Goal: Register for event/course

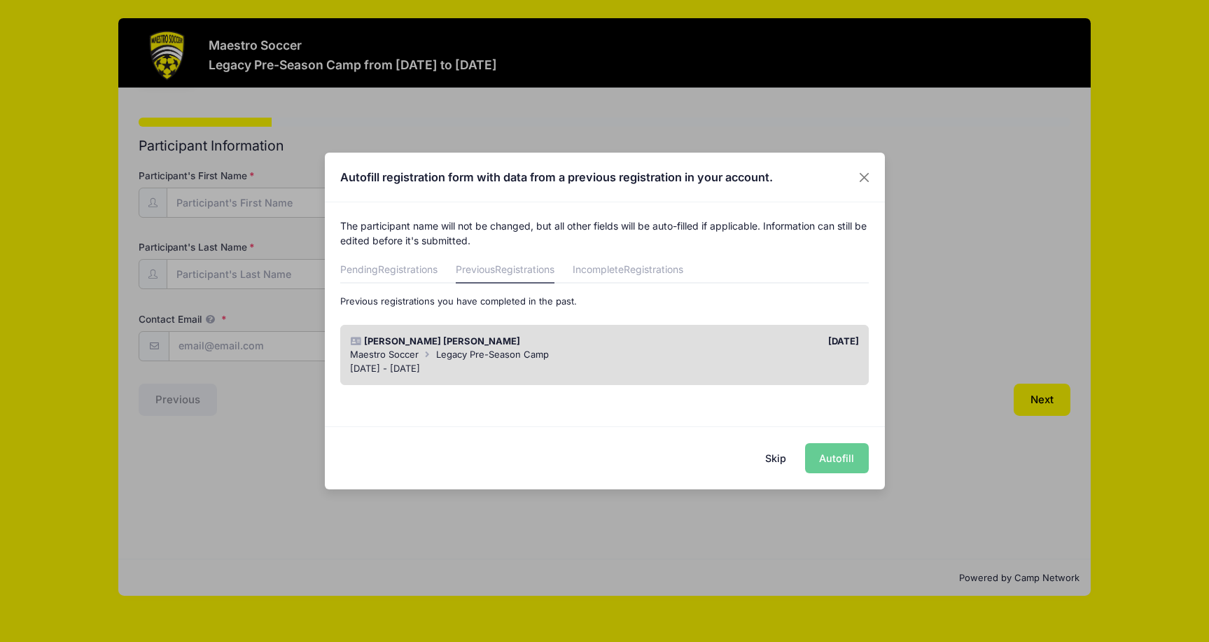
click at [777, 464] on button "Skip" at bounding box center [776, 458] width 50 height 30
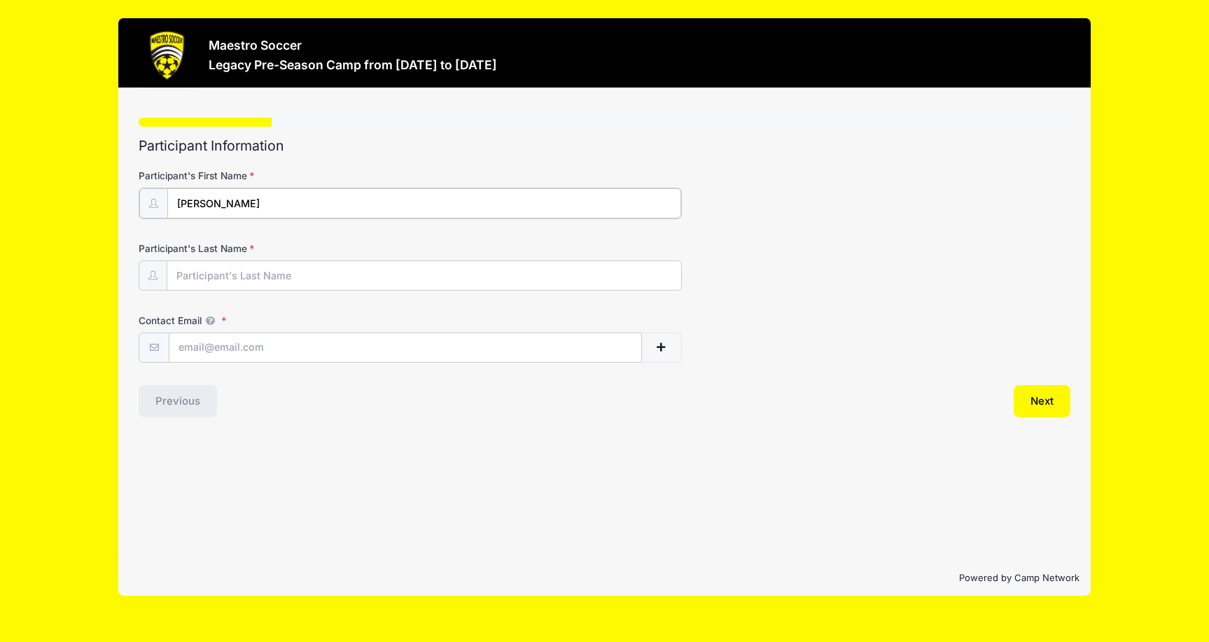
type input "[PERSON_NAME]"
type input "[EMAIL_ADDRESS][DOMAIN_NAME]"
click at [1048, 401] on button "Next" at bounding box center [1042, 400] width 57 height 32
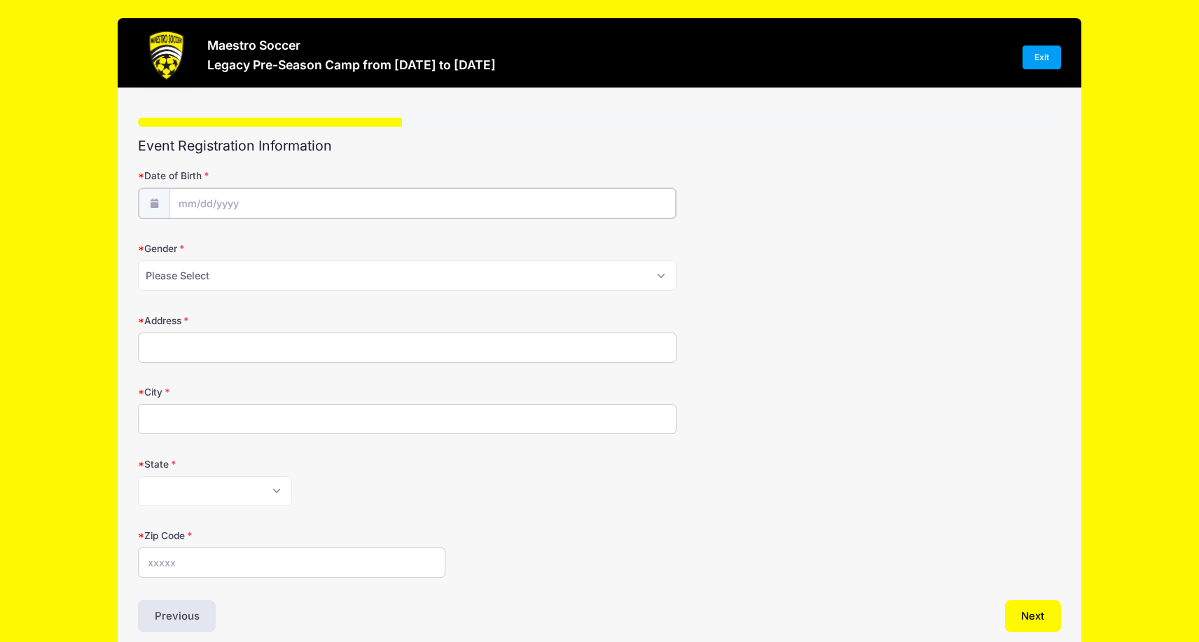
click at [193, 200] on input "Date of Birth" at bounding box center [422, 203] width 507 height 30
click at [190, 207] on input "Date of Birth" at bounding box center [422, 203] width 507 height 30
click at [186, 237] on icon at bounding box center [189, 240] width 9 height 9
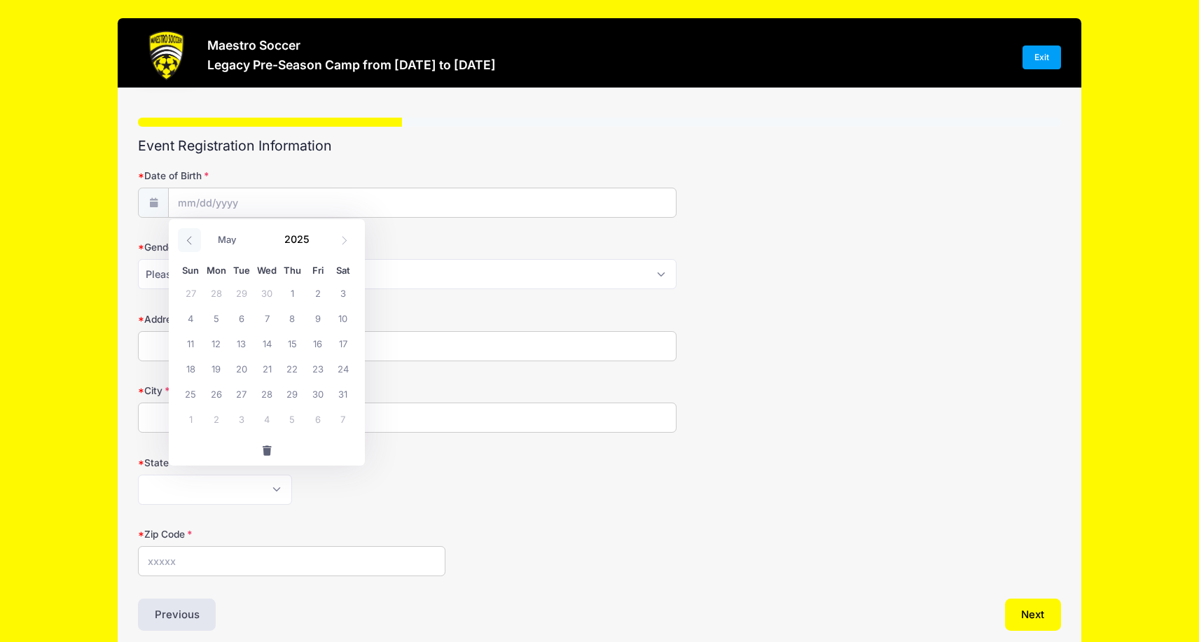
click at [186, 237] on icon at bounding box center [189, 240] width 9 height 9
click at [207, 198] on input "Date of Birth" at bounding box center [422, 203] width 507 height 30
click at [187, 207] on input "Date of Birth" at bounding box center [422, 203] width 507 height 30
click at [195, 239] on span at bounding box center [189, 240] width 23 height 24
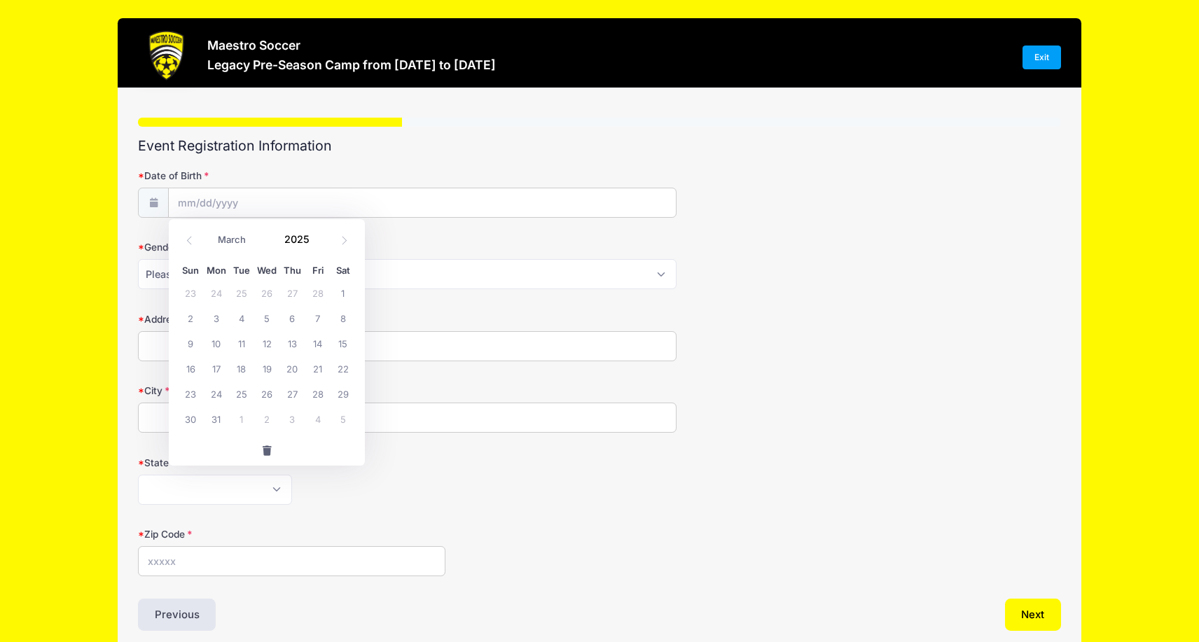
click at [187, 220] on div "January February March April May June July August September October November [D…" at bounding box center [267, 237] width 196 height 37
click at [186, 205] on input "Date of Birth" at bounding box center [422, 203] width 507 height 30
click at [195, 221] on form "Date of Birth Gender Please Select [DEMOGRAPHIC_DATA] [DEMOGRAPHIC_DATA] Prefer…" at bounding box center [599, 373] width 923 height 408
click at [194, 203] on input "Date of Birth" at bounding box center [422, 203] width 507 height 30
select select "7"
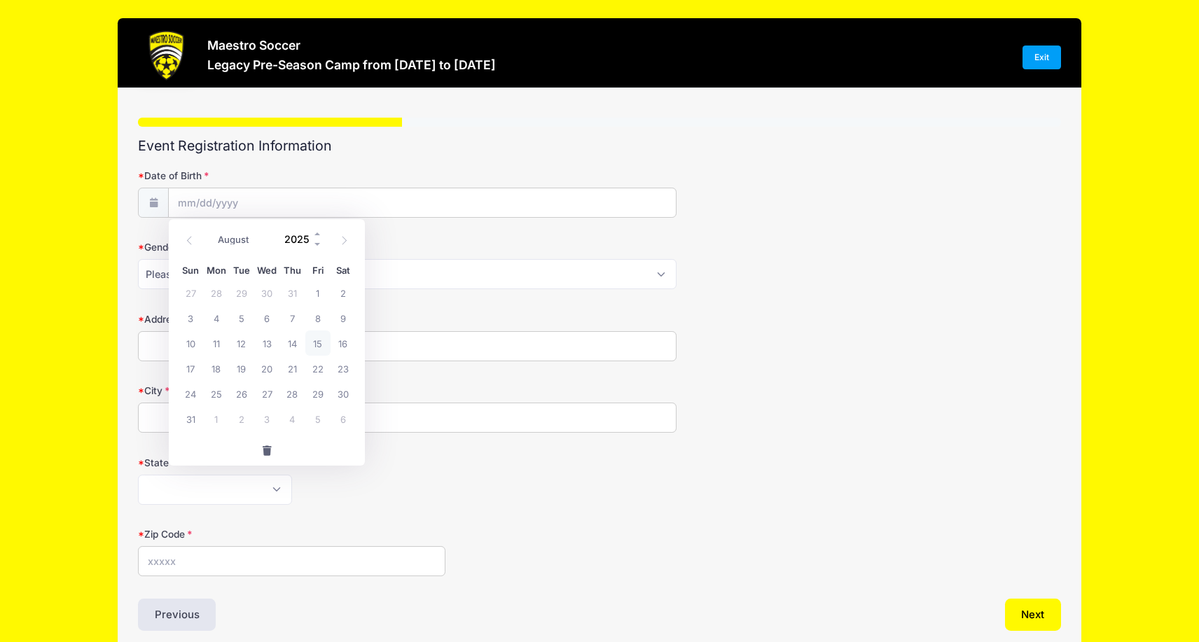
click at [297, 239] on input "2025" at bounding box center [300, 239] width 46 height 21
click at [319, 243] on span at bounding box center [318, 244] width 10 height 11
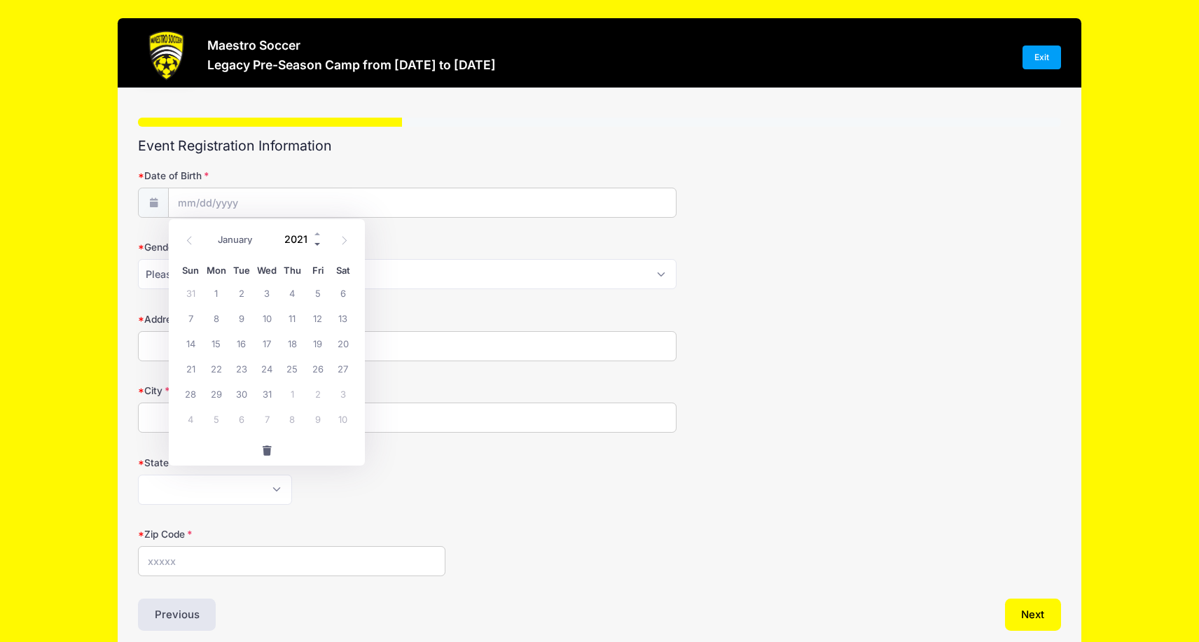
click at [319, 243] on span at bounding box center [318, 244] width 10 height 11
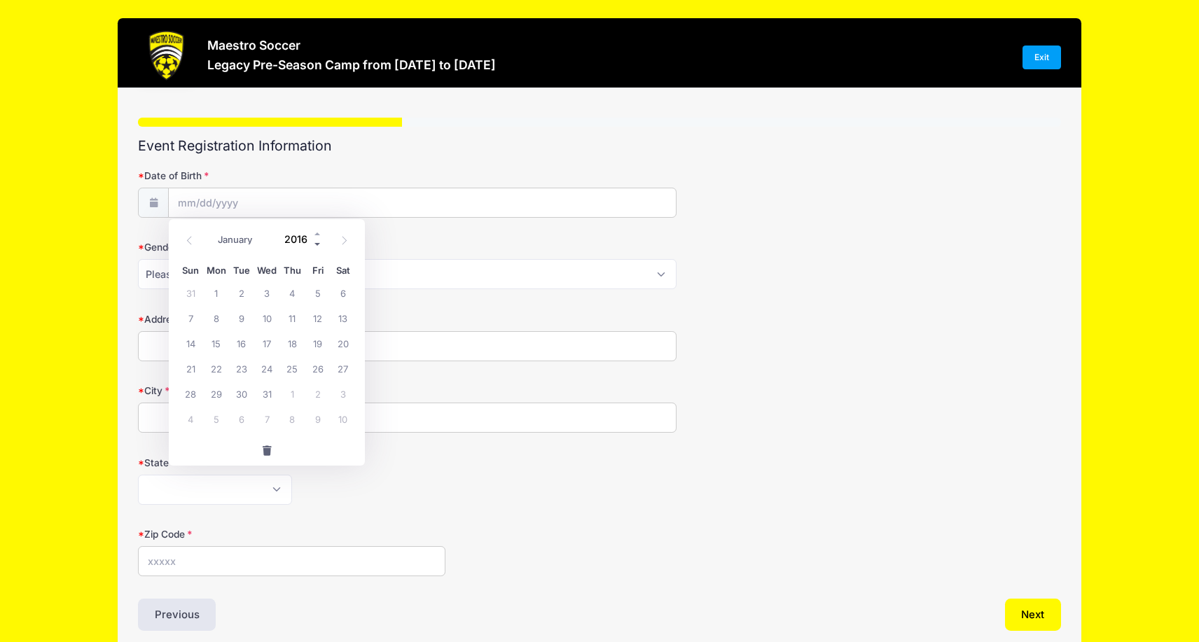
click at [319, 243] on span at bounding box center [318, 244] width 10 height 11
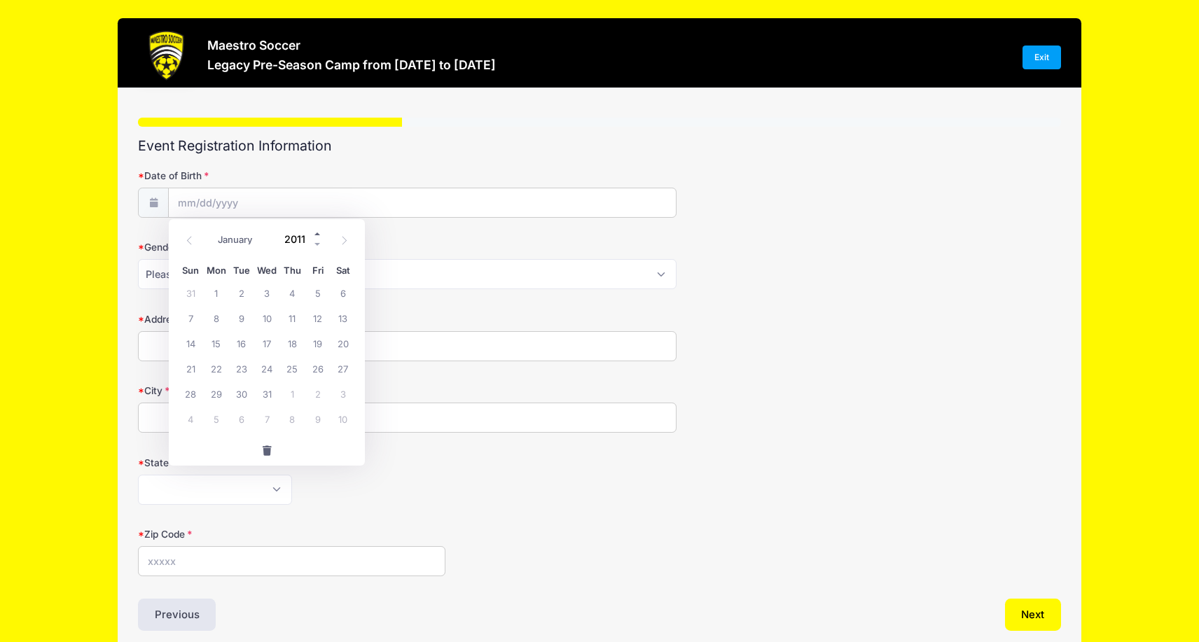
click at [317, 231] on span at bounding box center [318, 234] width 10 height 11
click at [318, 242] on span at bounding box center [318, 244] width 10 height 11
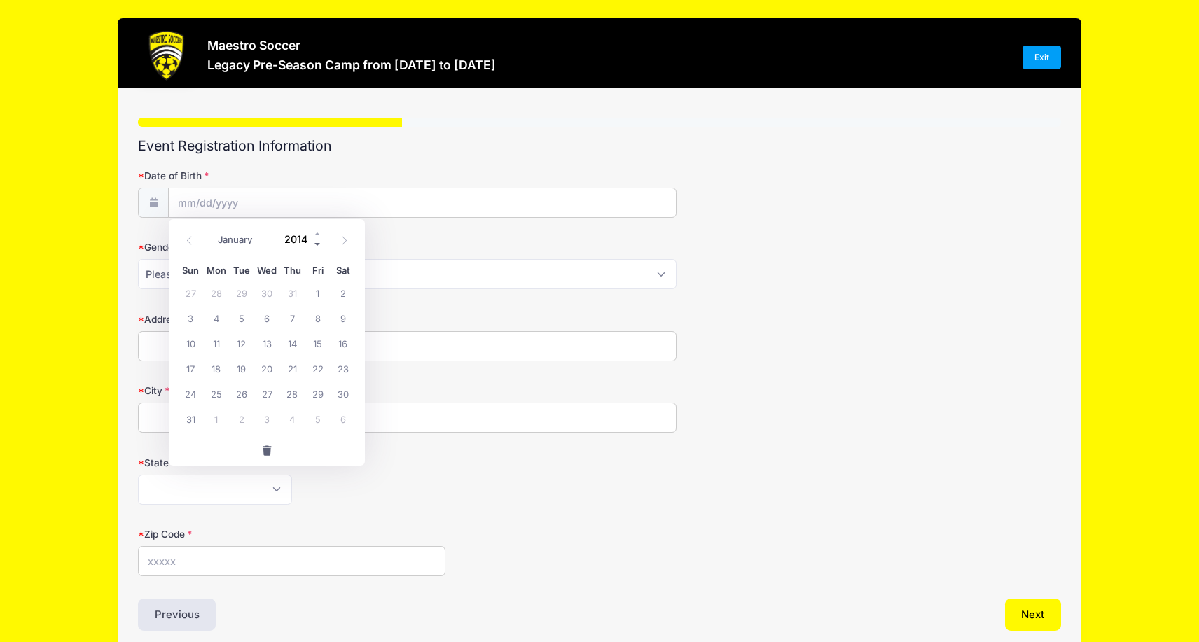
click at [318, 242] on span at bounding box center [318, 244] width 10 height 11
click at [318, 235] on span at bounding box center [318, 234] width 10 height 11
type input "2014"
select select "3"
click at [267, 346] on span "16" at bounding box center [266, 343] width 25 height 25
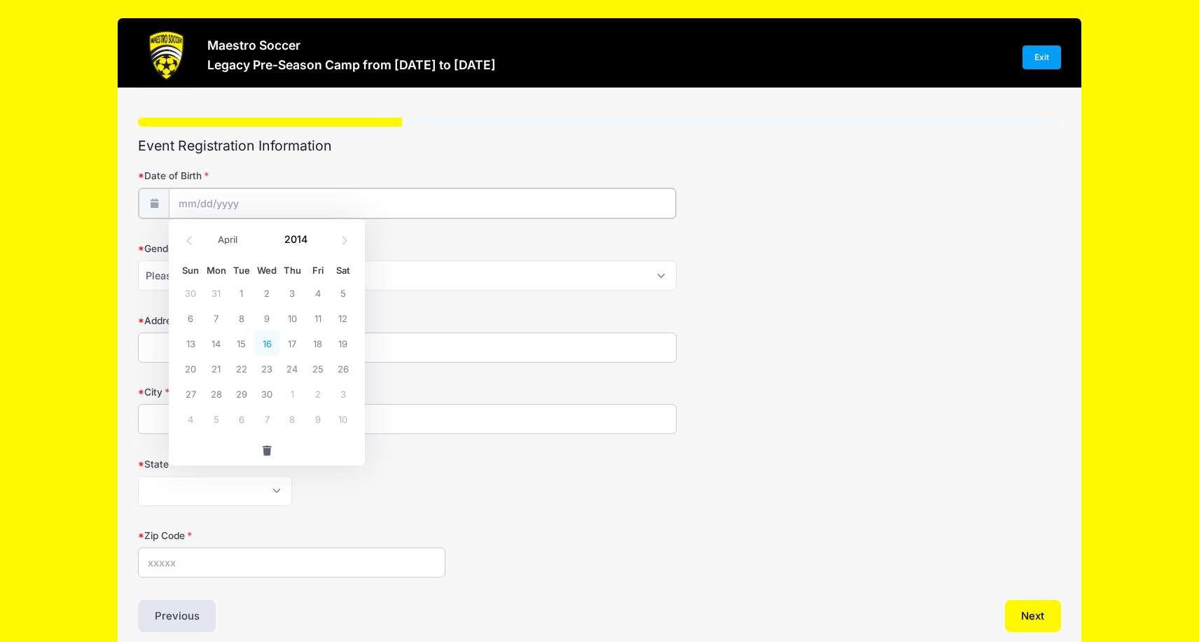
type input "[DATE]"
select select "[DEMOGRAPHIC_DATA]"
type input "[STREET_ADDRESS]"
type input "a"
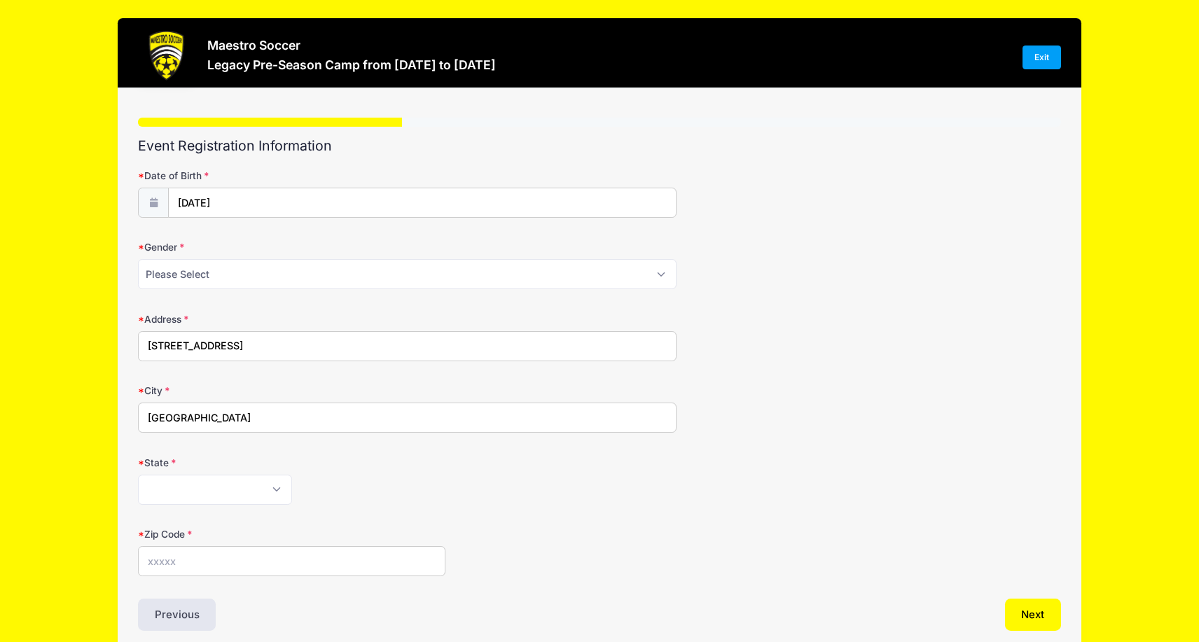
type input "[GEOGRAPHIC_DATA]"
select select "NJ"
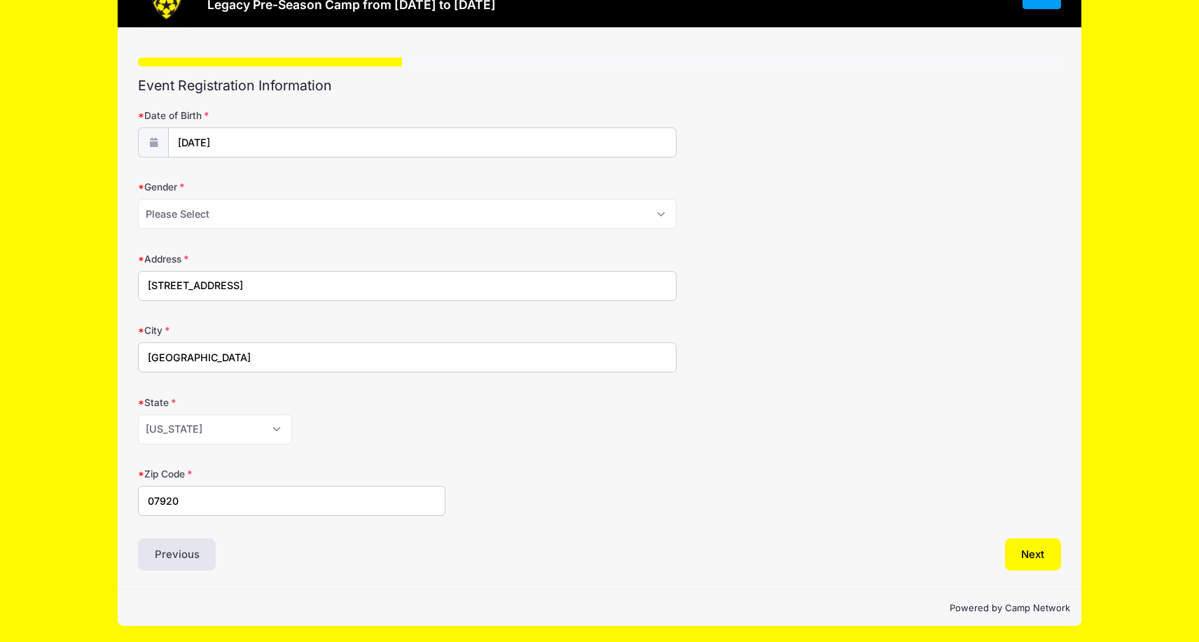
scroll to position [60, 0]
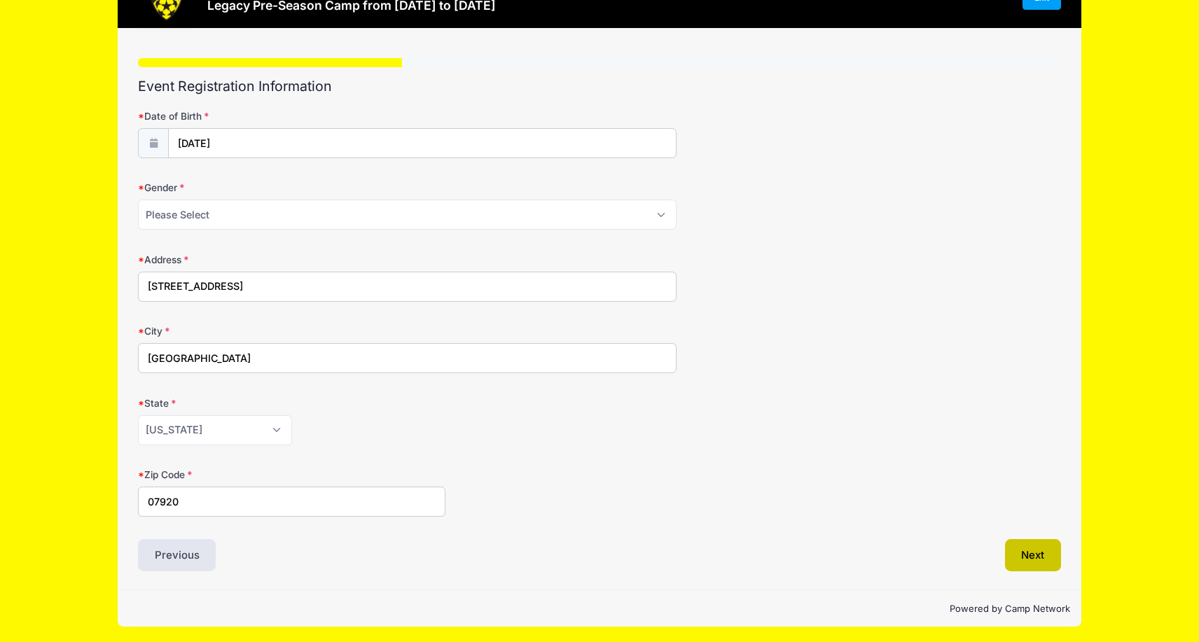
type input "07920"
click at [1034, 550] on button "Next" at bounding box center [1033, 555] width 57 height 32
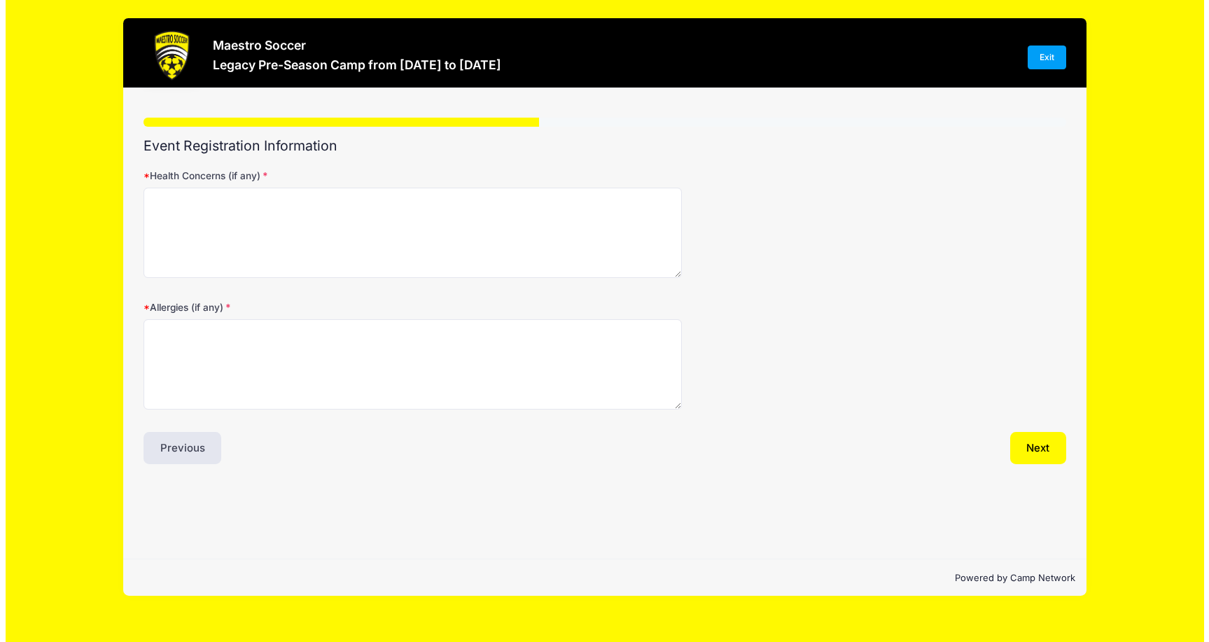
scroll to position [0, 0]
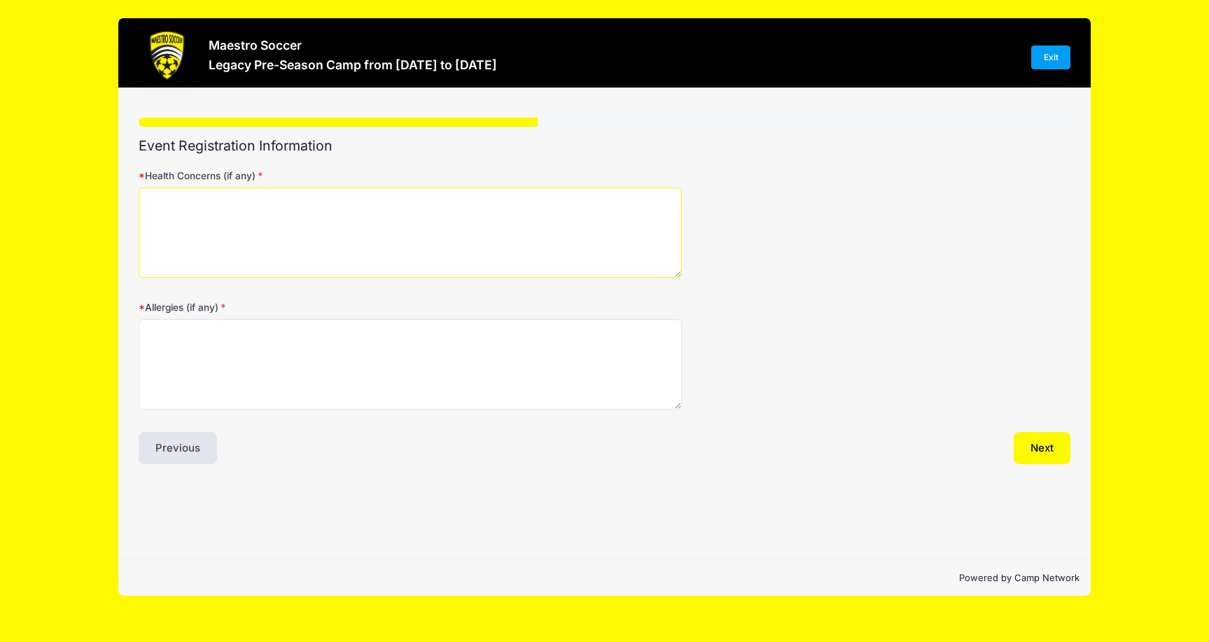
click at [213, 224] on textarea "Health Concerns (if any)" at bounding box center [410, 233] width 543 height 90
click at [167, 199] on textarea "None" at bounding box center [410, 233] width 543 height 90
drag, startPoint x: 151, startPoint y: 203, endPoint x: 402, endPoint y: 208, distance: 250.7
click at [404, 208] on textarea "[PERSON_NAME] has [MEDICAL_DATA] but doesn't use" at bounding box center [410, 233] width 543 height 90
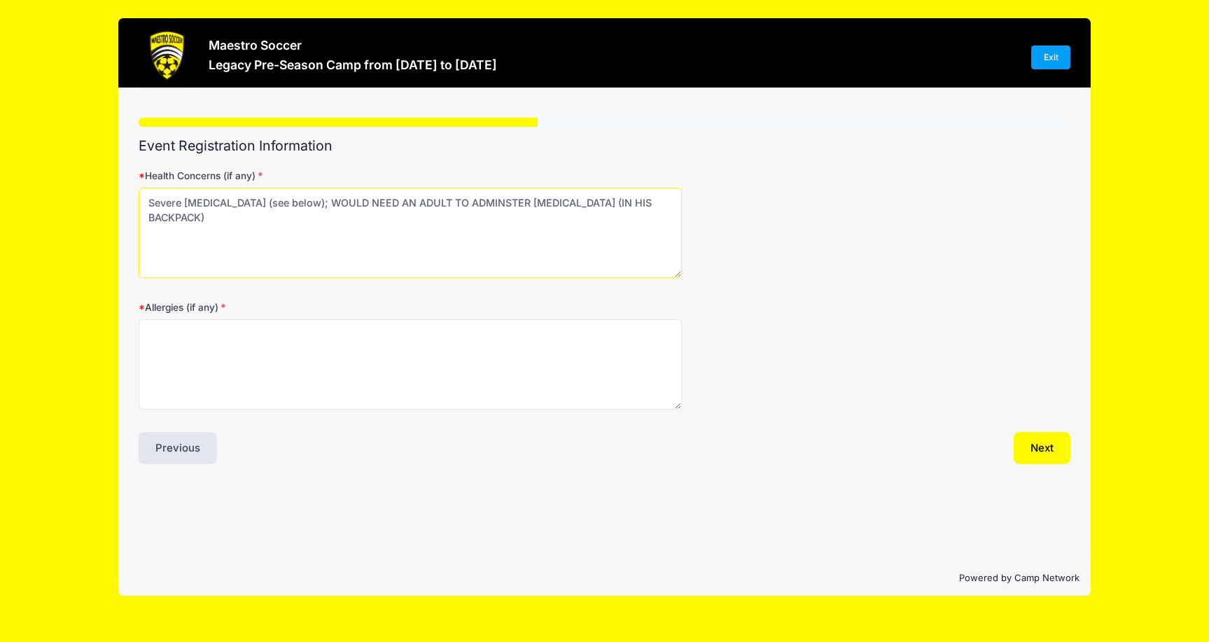
drag, startPoint x: 554, startPoint y: 201, endPoint x: 644, endPoint y: 202, distance: 90.3
click at [644, 202] on textarea "Severe [MEDICAL_DATA] (see below); WOULD NEED AN ADULT TO ADMINSTER [MEDICAL_DA…" at bounding box center [410, 233] width 543 height 90
click at [314, 204] on textarea "Severe [MEDICAL_DATA] (see below); WOULD NEED AN ADULT TO ADMINSTER [MEDICAL_DA…" at bounding box center [410, 233] width 543 height 90
click at [244, 225] on textarea "Severe [MEDICAL_DATA] (see below); **WOULD NEED AN ADULT TO ADMINSTER [MEDICAL_…" at bounding box center [410, 233] width 543 height 90
type textarea "Severe [MEDICAL_DATA] (see below); **WOULD NEED AN ADULT TO ADMINSTER [MEDICAL_…"
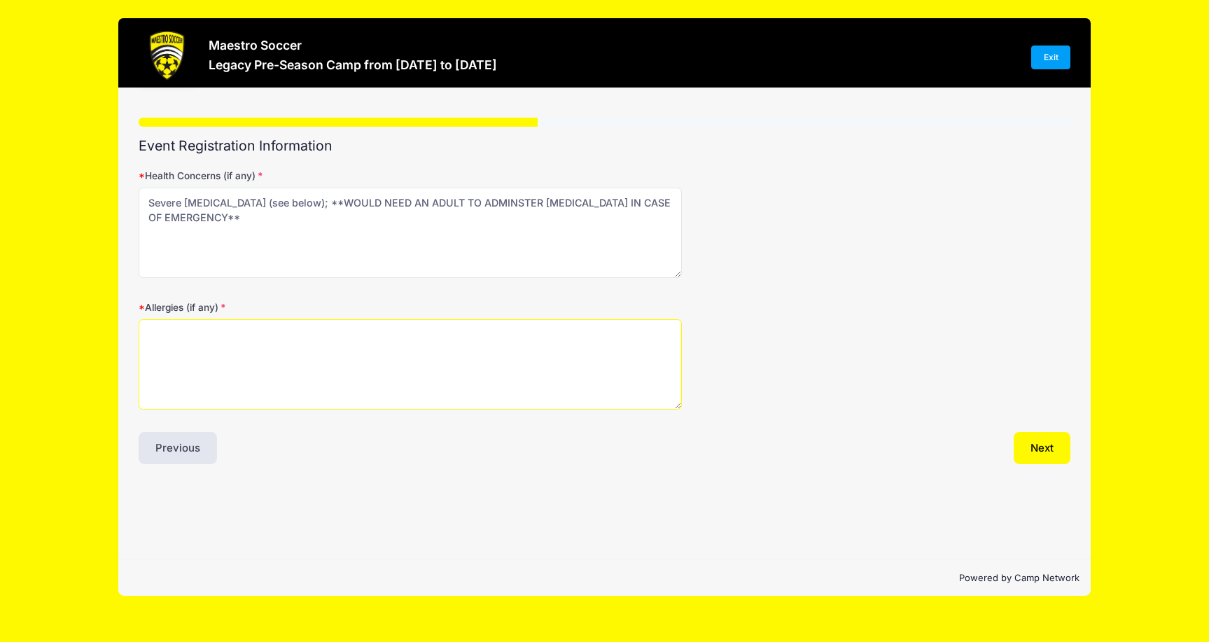
click at [201, 341] on textarea "Allergies (if any)" at bounding box center [410, 364] width 543 height 90
drag, startPoint x: 422, startPoint y: 334, endPoint x: 514, endPoint y: 332, distance: 92.5
click at [514, 332] on textarea "Severe [MEDICAL_DATA]: tree nuts, peanuts, sesame & kiwi (CARRIES EPIPENS" at bounding box center [410, 364] width 543 height 90
click at [422, 335] on textarea "Severe [MEDICAL_DATA]: tree nuts, peanuts, sesame & kiwi (WOULD NEED AN ADULT" at bounding box center [410, 364] width 543 height 90
click at [655, 335] on textarea "Severe [MEDICAL_DATA]: tree nuts, peanuts, sesame & kiwi (CARRIES EPIPENS - WOU…" at bounding box center [410, 364] width 543 height 90
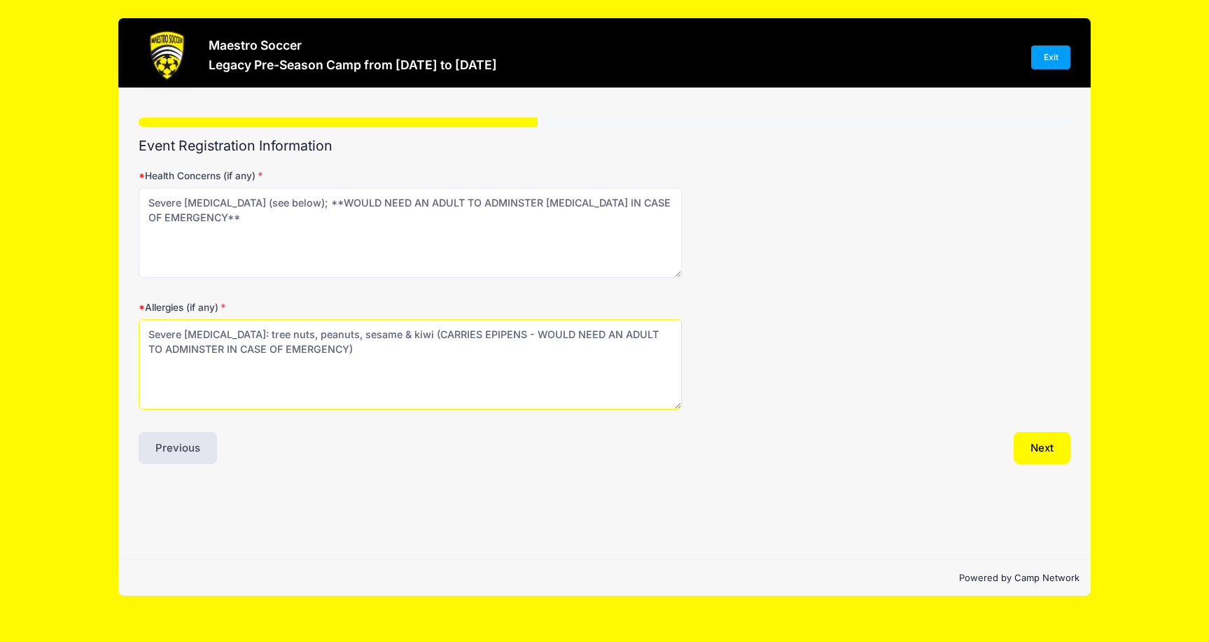
type textarea "Severe [MEDICAL_DATA]: tree nuts, peanuts, sesame & kiwi (CARRIES EPIPENS - WOU…"
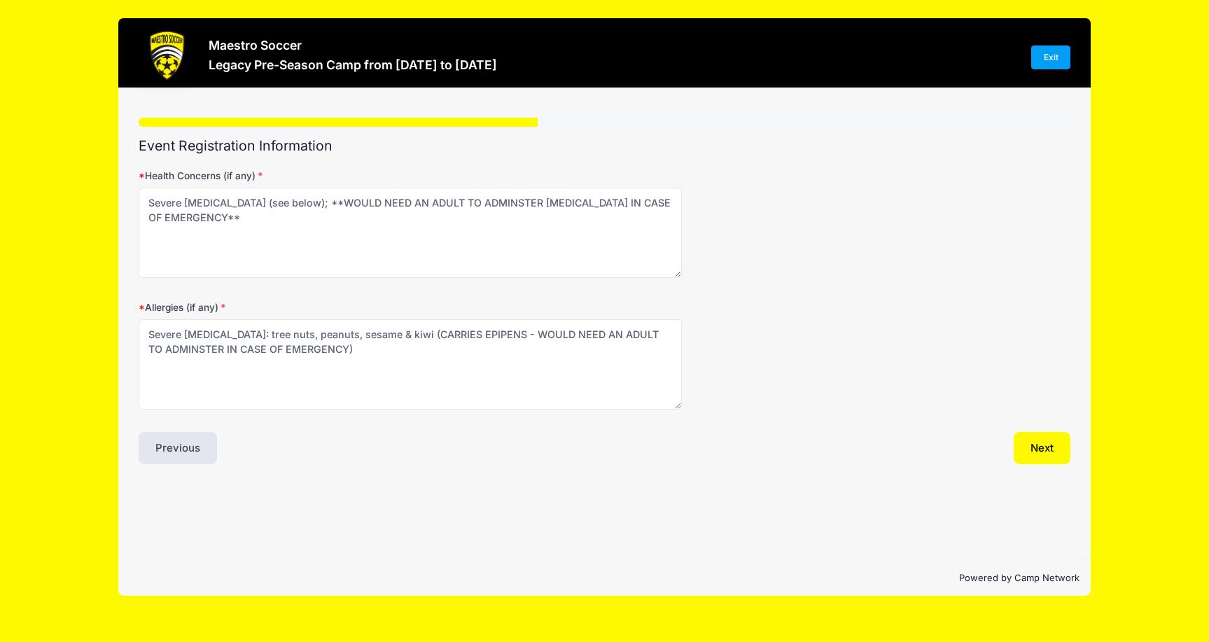
click at [917, 439] on div "Next" at bounding box center [840, 448] width 473 height 32
click at [564, 202] on textarea "Severe [MEDICAL_DATA] (see below); **WOULD NEED AN ADULT TO ADMINSTER [MEDICAL_…" at bounding box center [410, 233] width 543 height 90
type textarea "Severe [MEDICAL_DATA] (see below); **WOULD NEED AN ADULT TO ADMINSTER EPIPENS I…"
click at [1046, 445] on button "Next" at bounding box center [1042, 448] width 57 height 32
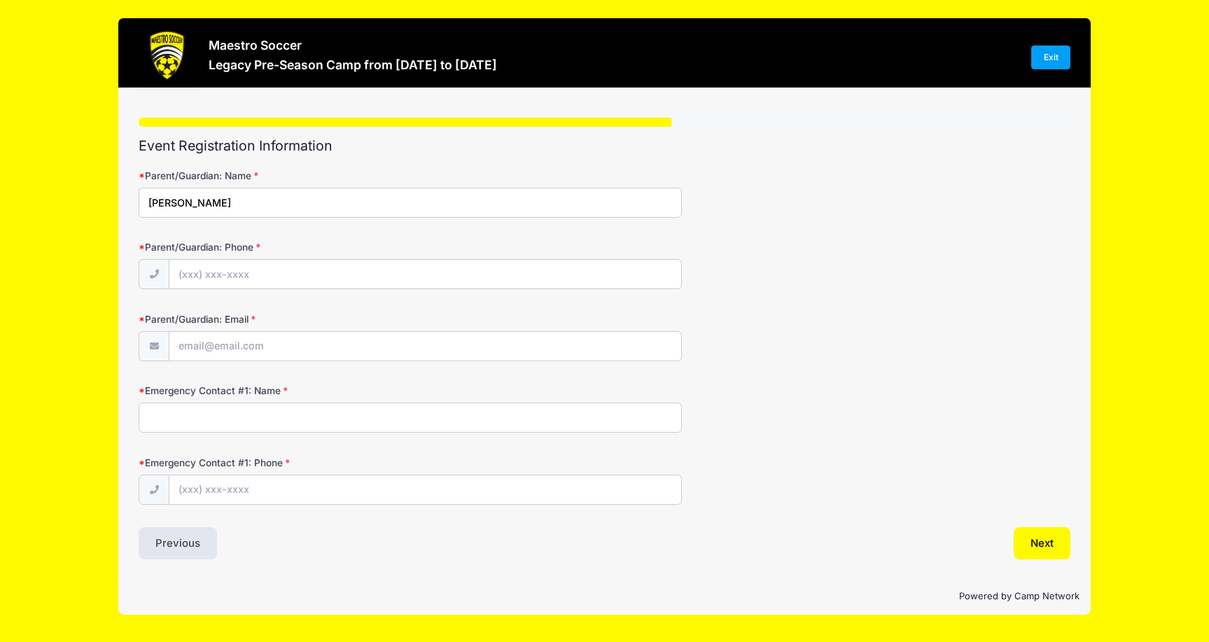
type input "[PERSON_NAME]"
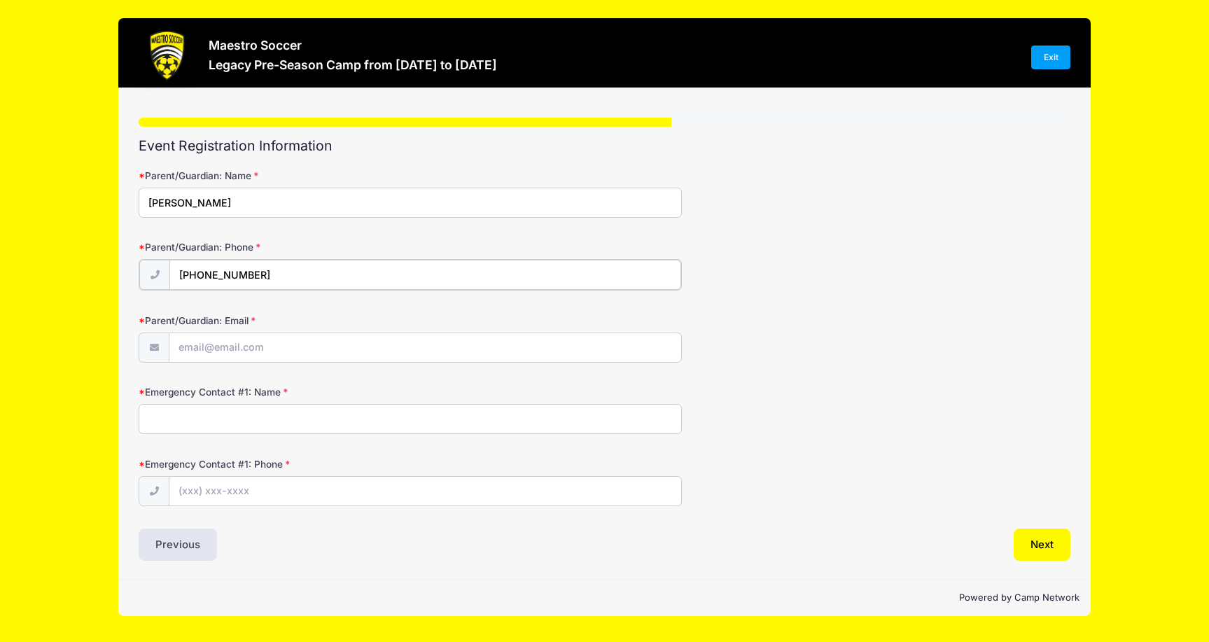
type input "[PHONE_NUMBER]"
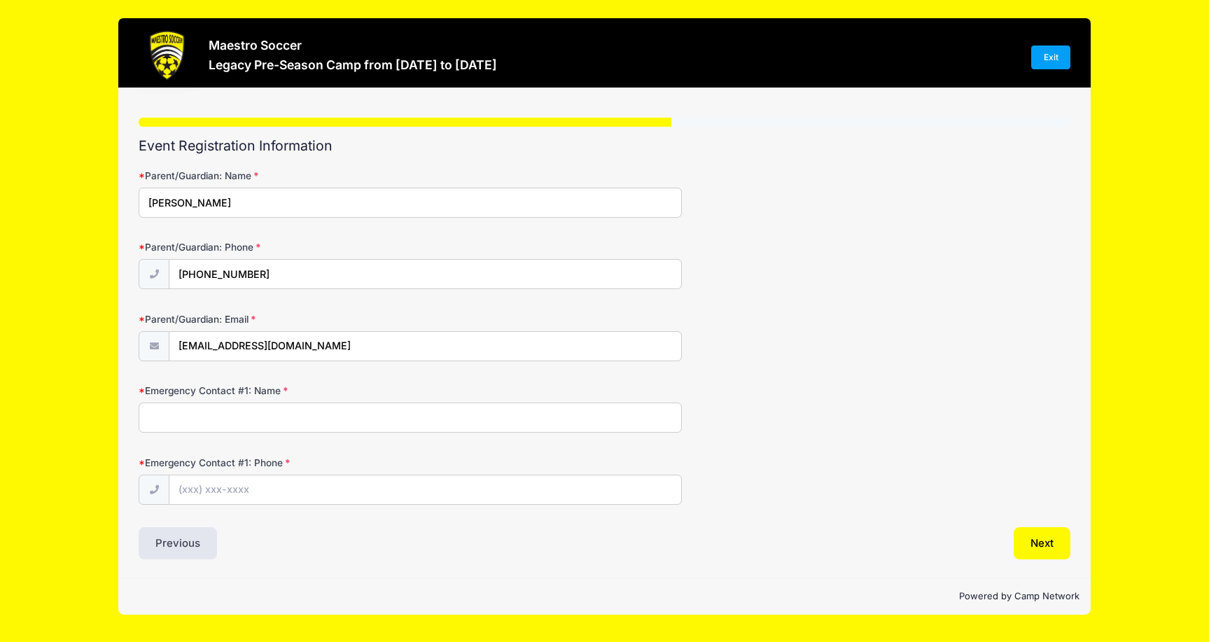
type input "[EMAIL_ADDRESS][DOMAIN_NAME]"
click at [190, 433] on form "Parent/Guardian: Name [PERSON_NAME] Parent/Guardian: Phone [PHONE_NUMBER] Paren…" at bounding box center [605, 337] width 932 height 336
type input "[PERSON_NAME] & [PERSON_NAME]"
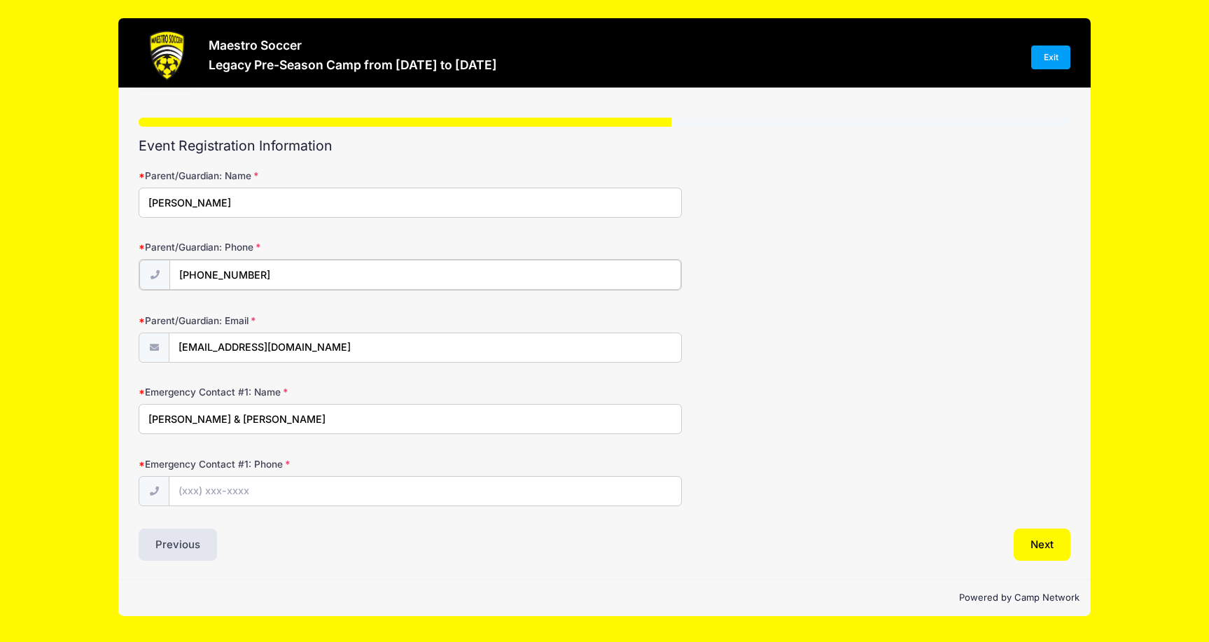
click at [284, 279] on input "[PHONE_NUMBER]" at bounding box center [425, 275] width 512 height 30
type input "[PHONE_NUMBER] ([PERSON_NAME])"
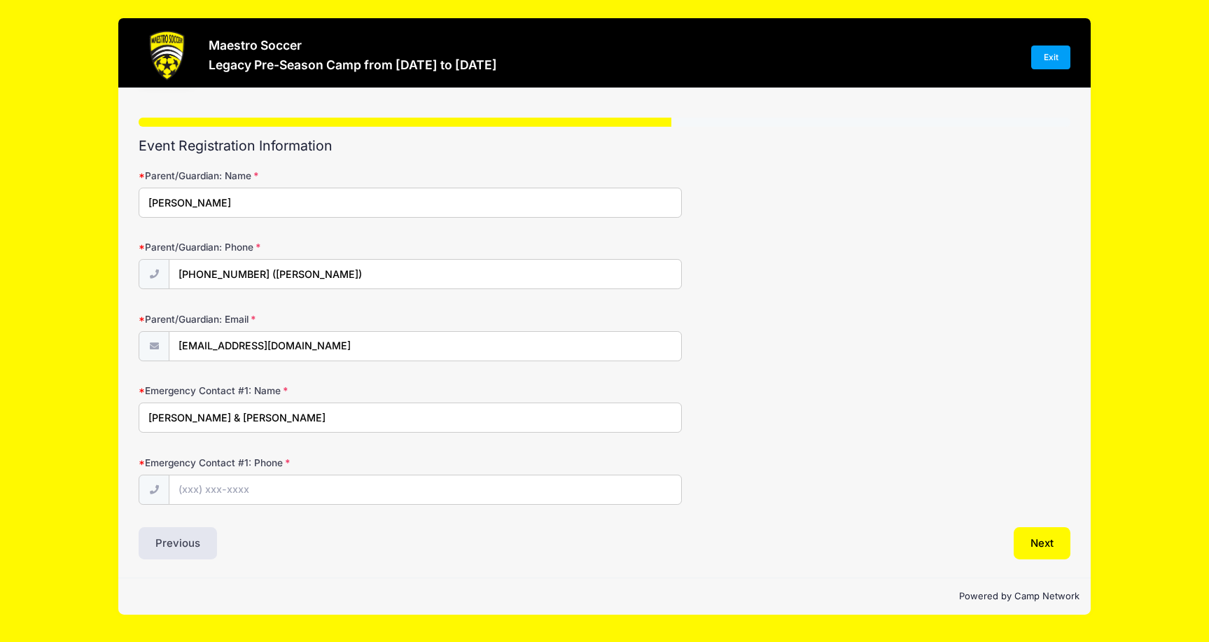
drag, startPoint x: 195, startPoint y: 415, endPoint x: 238, endPoint y: 417, distance: 43.5
click at [238, 417] on input "[PERSON_NAME] & [PERSON_NAME]" at bounding box center [410, 418] width 543 height 30
type input "[PERSON_NAME]"
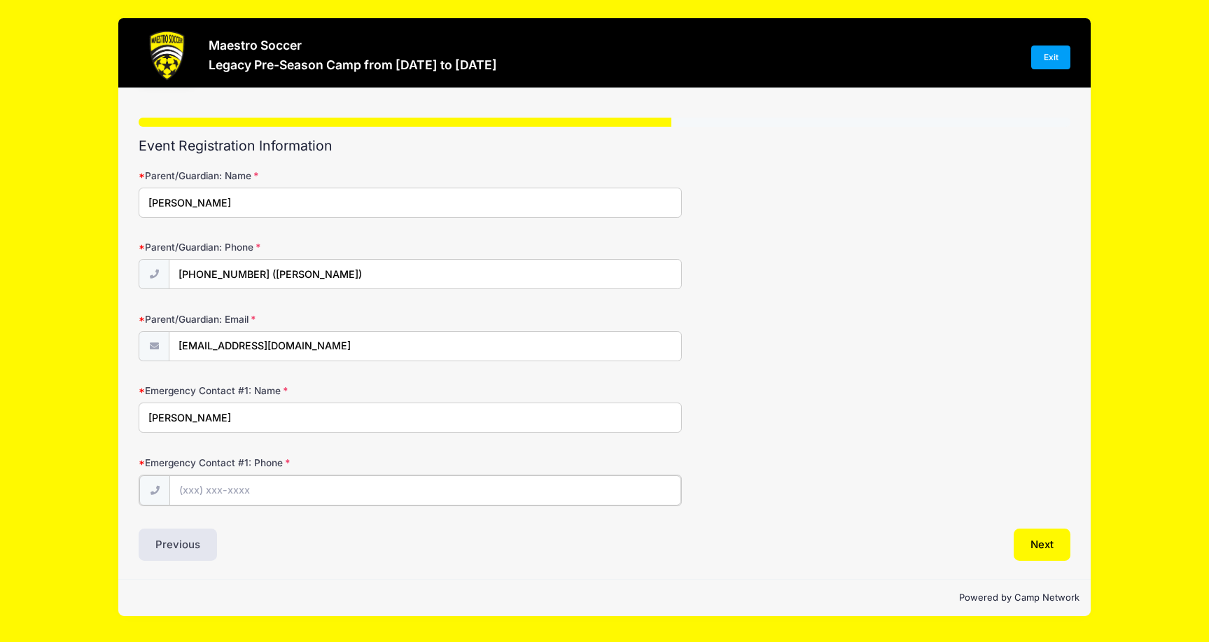
click at [201, 484] on input "Emergency Contact #1: Phone" at bounding box center [425, 490] width 512 height 30
type input "[PHONE_NUMBER]"
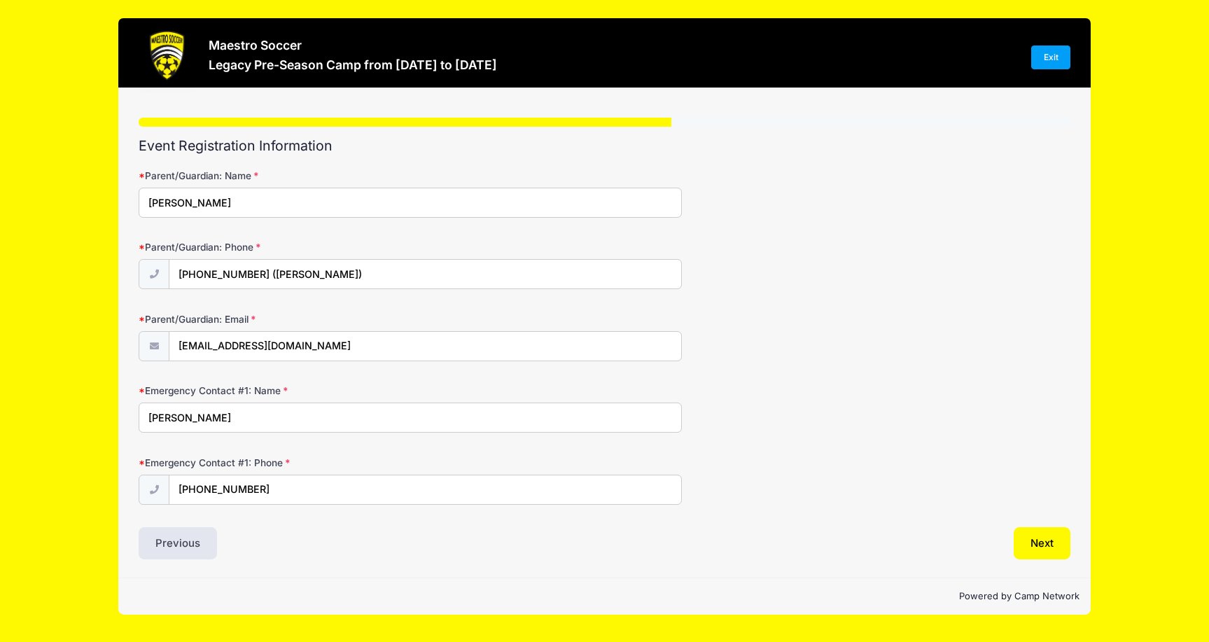
click at [314, 578] on div "Powered by Camp Network" at bounding box center [604, 596] width 973 height 37
click at [1041, 540] on button "Next" at bounding box center [1042, 543] width 57 height 32
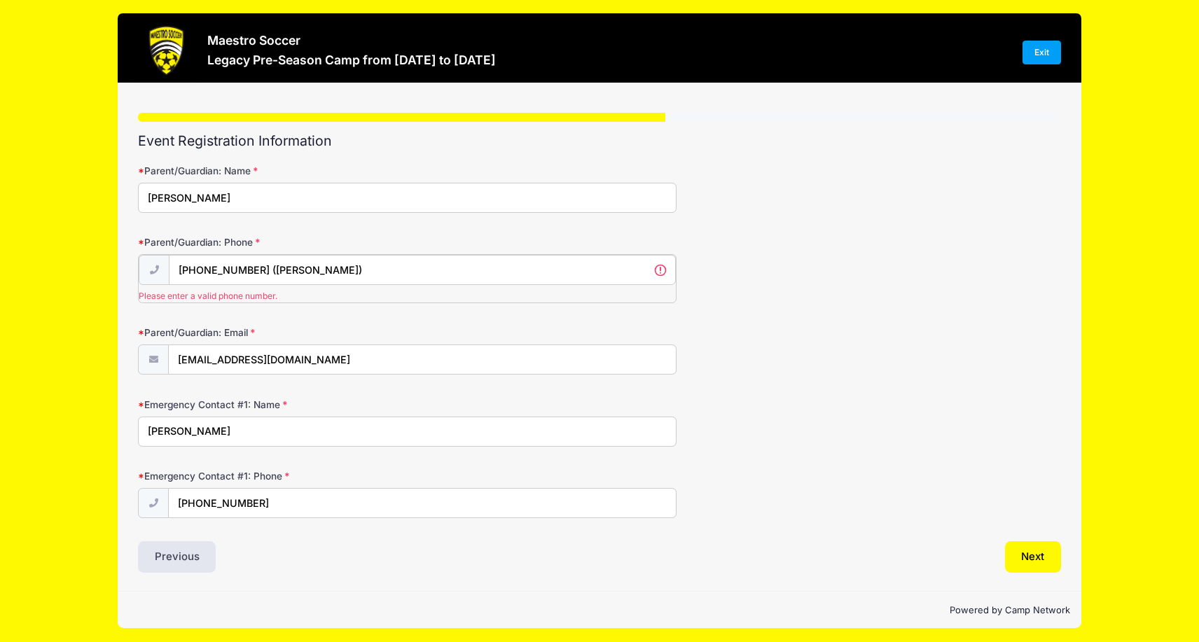
drag, startPoint x: 257, startPoint y: 267, endPoint x: 370, endPoint y: 272, distance: 112.9
click at [362, 272] on input "[PHONE_NUMBER] ([PERSON_NAME])" at bounding box center [422, 270] width 507 height 30
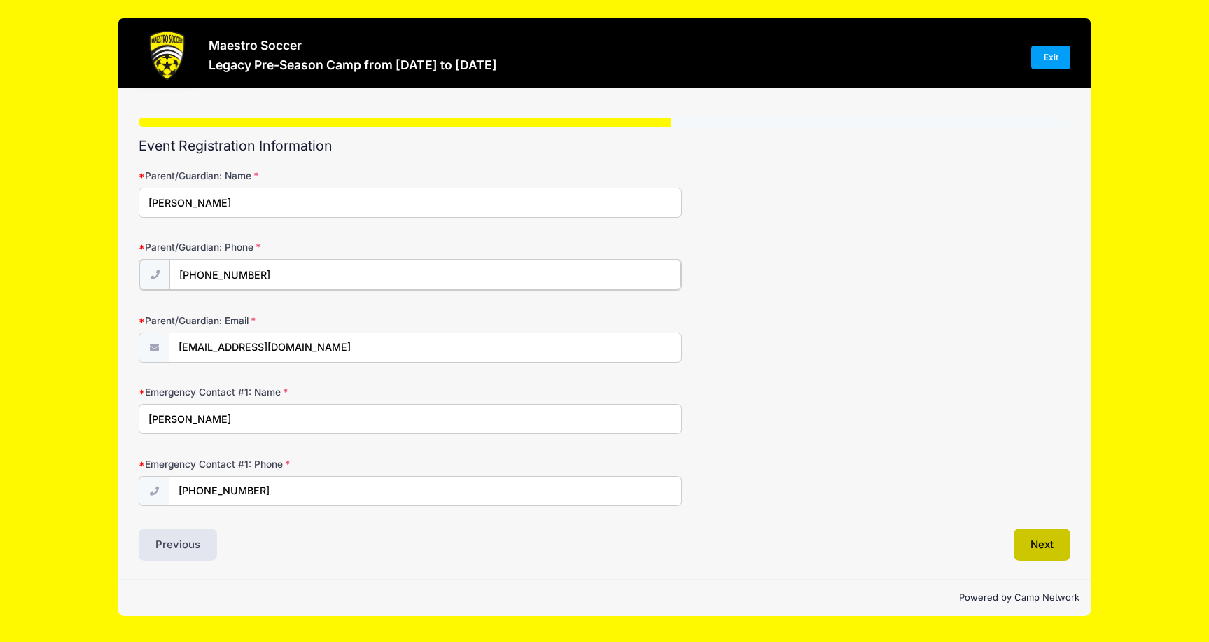
type input "[PHONE_NUMBER]"
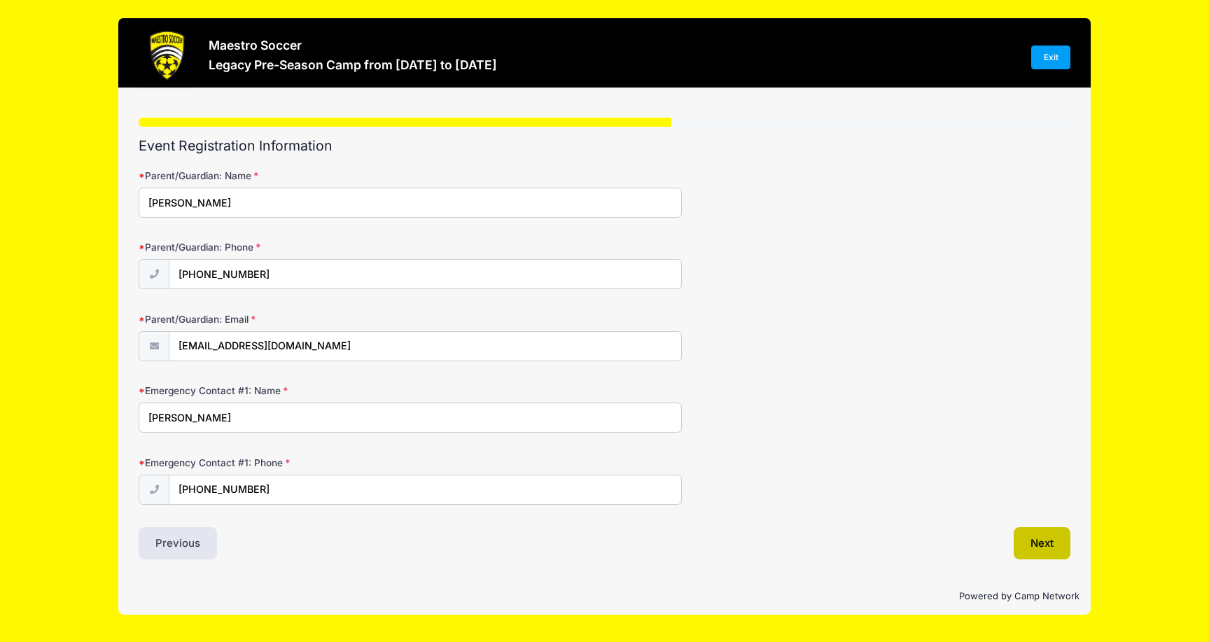
click at [1033, 539] on button "Next" at bounding box center [1042, 543] width 57 height 32
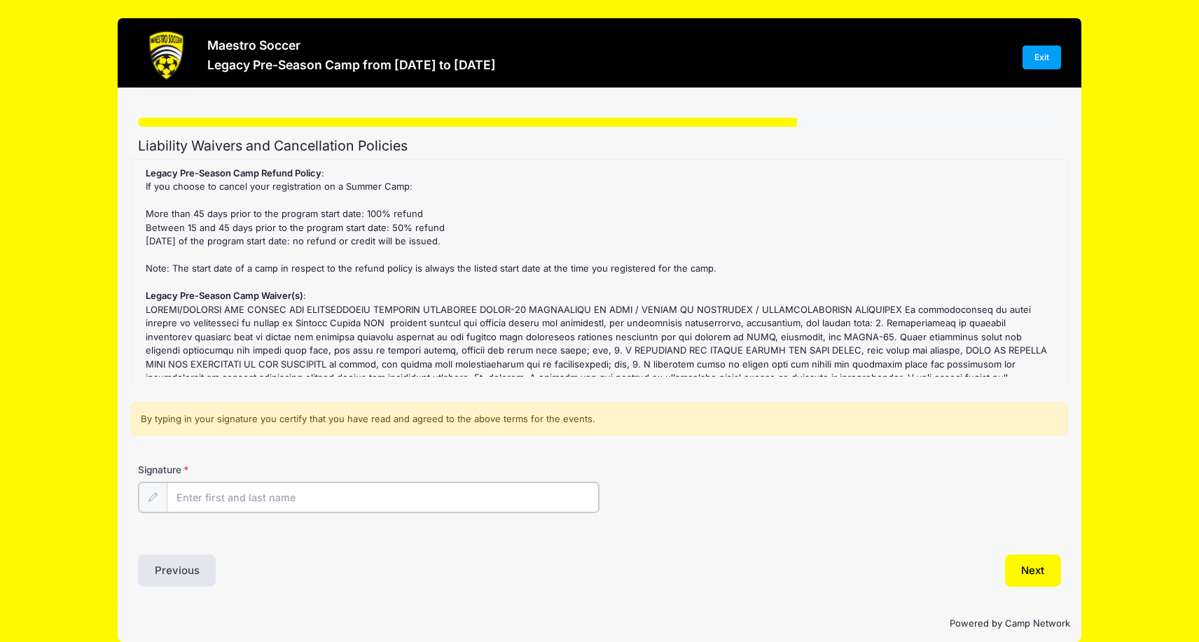
click at [189, 503] on input "Signature" at bounding box center [383, 497] width 432 height 30
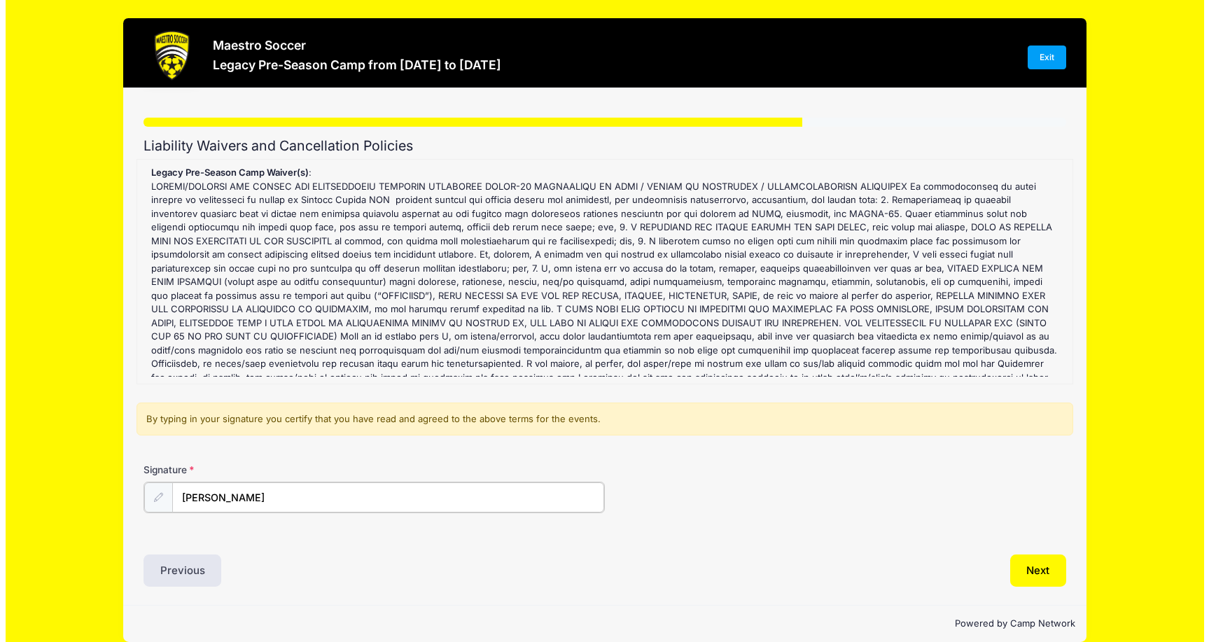
scroll to position [123, 0]
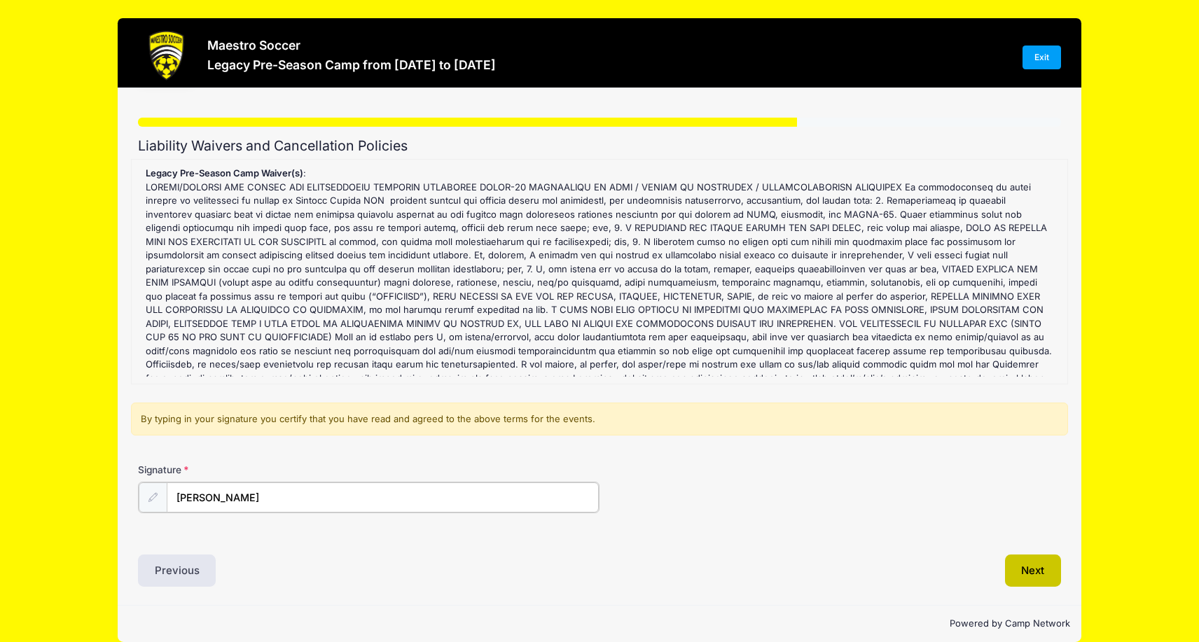
type input "[PERSON_NAME]"
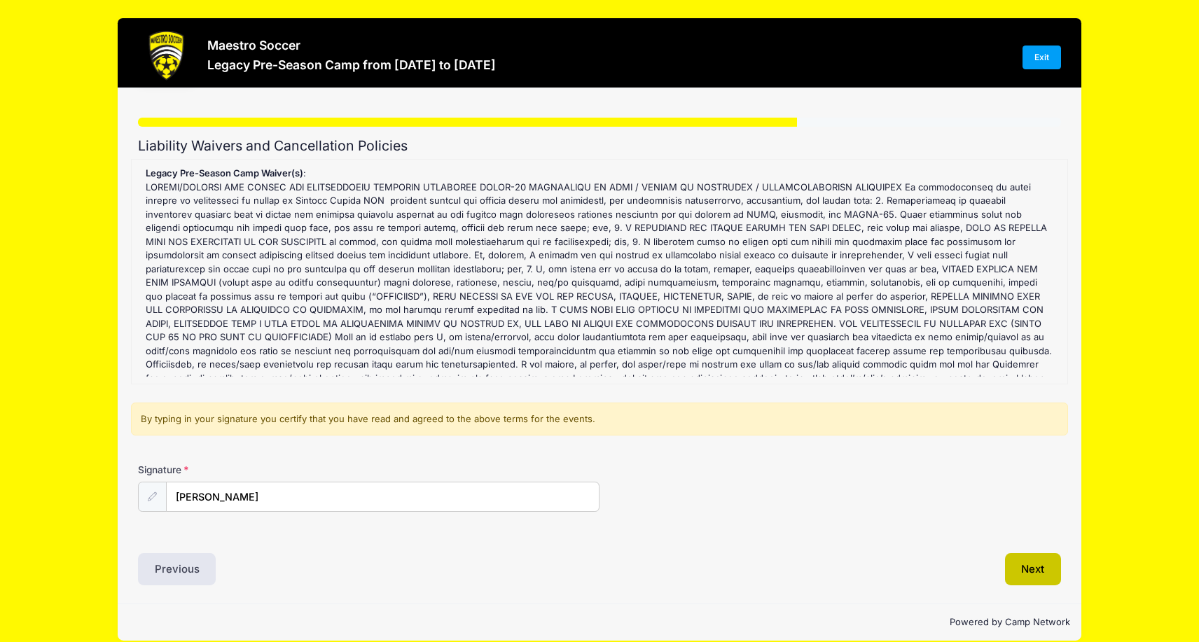
click at [1041, 571] on button "Next" at bounding box center [1033, 569] width 57 height 32
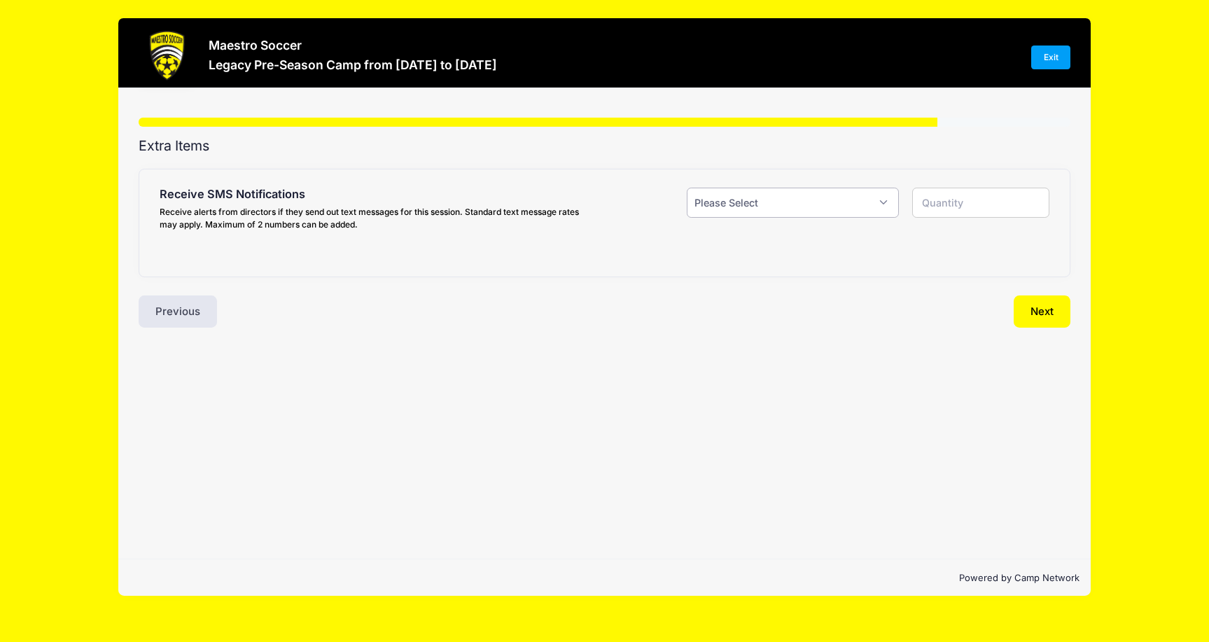
select select "1"
type input "1"
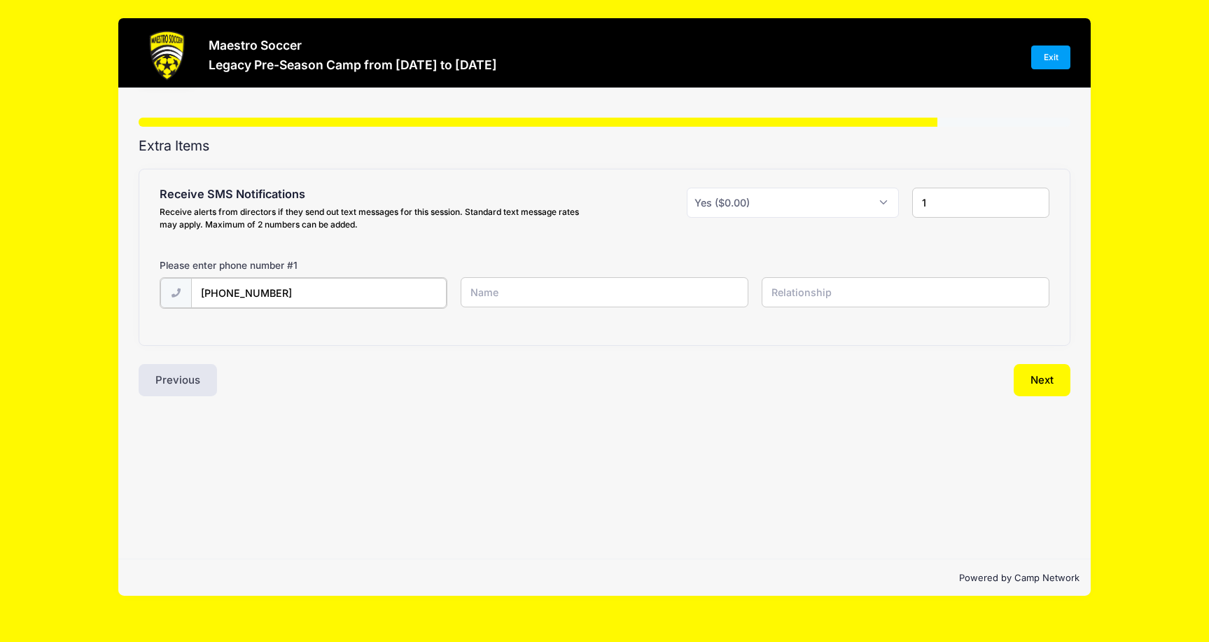
type input "[PHONE_NUMBER]"
type input "[PERSON_NAME]"
type input "Mother"
click at [1044, 375] on button "Next" at bounding box center [1042, 379] width 57 height 32
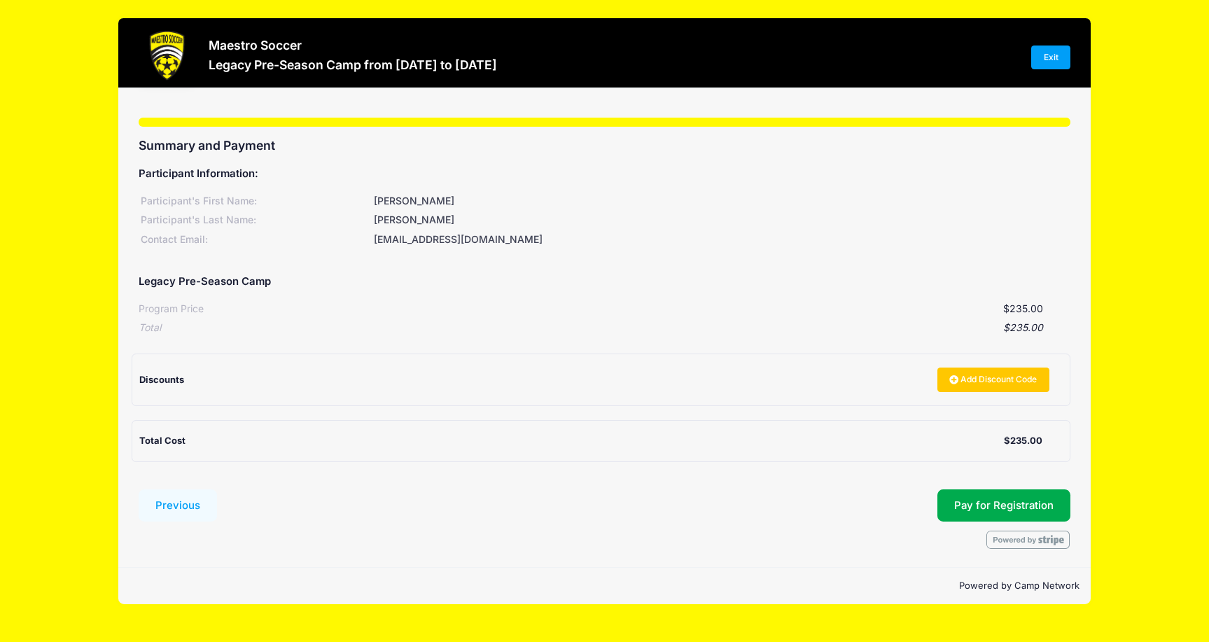
scroll to position [0, 0]
click at [977, 499] on span "Pay for Registration" at bounding box center [1003, 505] width 99 height 13
